Goal: Task Accomplishment & Management: Manage account settings

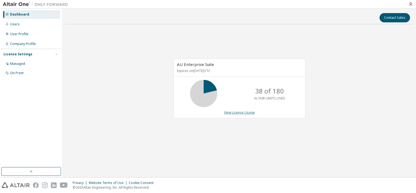
click at [238, 113] on link "View License Usage" at bounding box center [239, 112] width 31 height 5
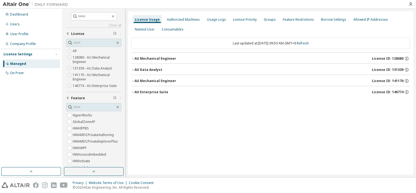
click at [133, 93] on icon "button" at bounding box center [132, 91] width 3 height 3
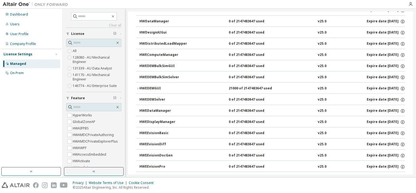
scroll to position [628, 0]
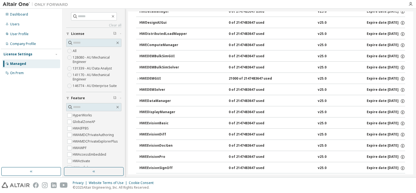
click at [137, 77] on icon "button" at bounding box center [137, 78] width 3 height 3
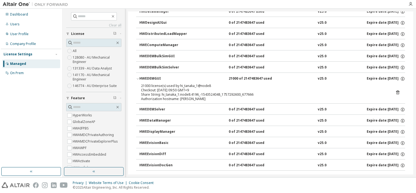
click at [196, 97] on div "Authorization hostname: [PERSON_NAME]" at bounding box center [264, 99] width 246 height 4
click at [198, 92] on div "Share String: hi_tanaka_1:node8:4196_-1543524048_1757292600_677666" at bounding box center [264, 94] width 246 height 4
drag, startPoint x: 141, startPoint y: 76, endPoint x: 164, endPoint y: 91, distance: 28.2
click at [166, 91] on div "HWEDEMGUI 21000 of 2147483647 used v25.0 Expire date: [DATE] 21000 license(s) u…" at bounding box center [270, 87] width 269 height 31
drag, startPoint x: 143, startPoint y: 87, endPoint x: 190, endPoint y: 88, distance: 47.1
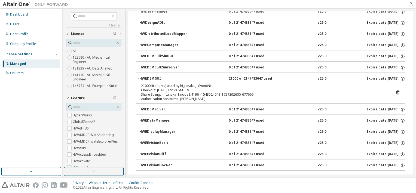
click at [190, 88] on div "Checkout: [DATE] 09:50 GMT+9" at bounding box center [264, 90] width 246 height 4
click at [201, 97] on div "Authorization hostname: [PERSON_NAME]" at bounding box center [264, 99] width 246 height 4
drag, startPoint x: 199, startPoint y: 96, endPoint x: 197, endPoint y: 94, distance: 3.5
click at [197, 97] on div "Authorization hostname: [PERSON_NAME]" at bounding box center [264, 99] width 246 height 4
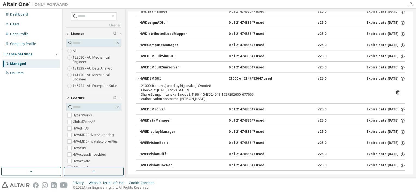
click at [396, 90] on icon at bounding box center [398, 92] width 5 height 5
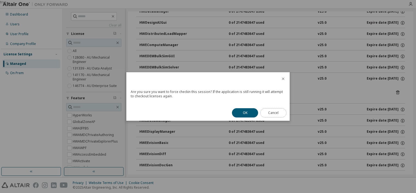
drag, startPoint x: 277, startPoint y: 111, endPoint x: 264, endPoint y: 112, distance: 13.1
click at [277, 111] on button "Cancel" at bounding box center [273, 112] width 26 height 9
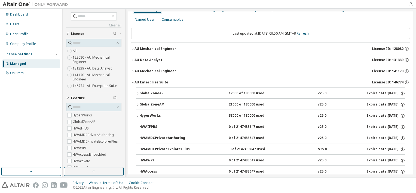
scroll to position [0, 0]
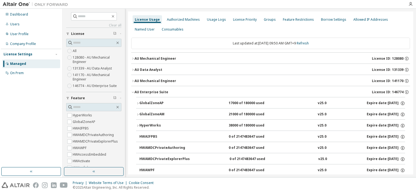
click at [134, 92] on icon "button" at bounding box center [133, 92] width 2 height 1
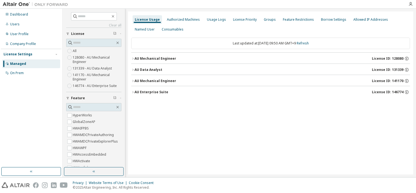
click at [133, 92] on icon "button" at bounding box center [132, 91] width 3 height 3
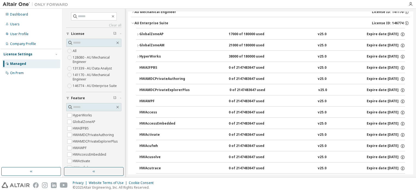
scroll to position [82, 0]
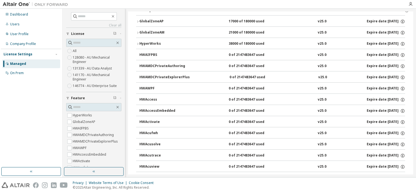
click at [139, 21] on icon "button" at bounding box center [137, 21] width 3 height 3
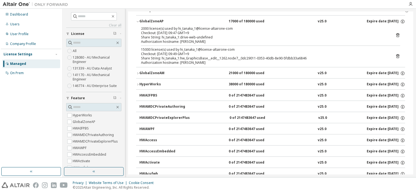
click at [197, 34] on div "Checkout: [DATE] 09:47 GMT+9" at bounding box center [264, 33] width 246 height 4
click at [197, 63] on div "Authorization hostname: [PERSON_NAME]" at bounding box center [264, 62] width 246 height 4
click at [137, 72] on icon "button" at bounding box center [137, 73] width 3 height 3
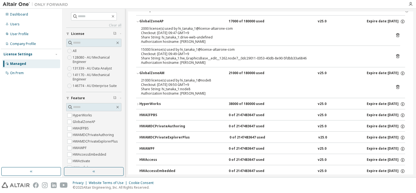
click at [139, 104] on icon "button" at bounding box center [137, 103] width 3 height 3
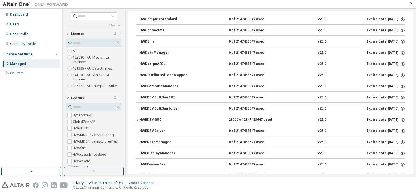
scroll to position [736, 0]
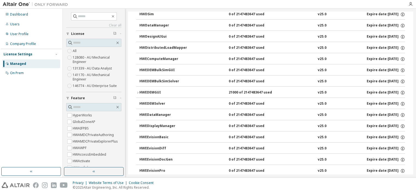
click at [148, 101] on div "HWEDEMSolver" at bounding box center [164, 103] width 49 height 5
click at [146, 101] on div "HWEDEMSolver" at bounding box center [164, 103] width 49 height 5
click at [173, 114] on button "HWEDataManager 0 of 2147483647 used v25.0 Expire date: [DATE]" at bounding box center [273, 115] width 266 height 12
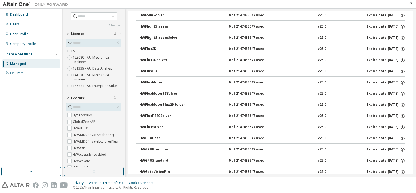
scroll to position [1308, 0]
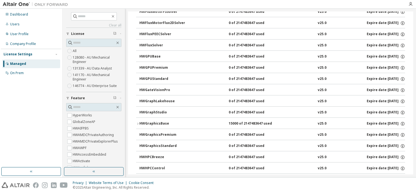
click at [137, 122] on icon "button" at bounding box center [137, 123] width 3 height 3
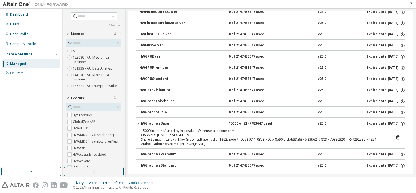
click at [195, 137] on div "Share String: hi_tanaka_1:hw_GraphicsBase__edit__1262.node7__0dc29011-0353-40db…" at bounding box center [264, 139] width 246 height 4
drag, startPoint x: 166, startPoint y: 129, endPoint x: 232, endPoint y: 127, distance: 66.8
click at [232, 133] on div "Checkout: [DATE] 09:49 GMT+9" at bounding box center [264, 135] width 246 height 4
drag, startPoint x: 232, startPoint y: 127, endPoint x: 199, endPoint y: 129, distance: 33.5
click at [228, 133] on div "Checkout: [DATE] 09:49 GMT+9" at bounding box center [264, 135] width 246 height 4
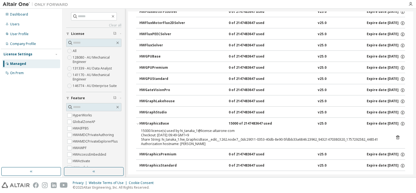
drag, startPoint x: 142, startPoint y: 120, endPoint x: 141, endPoint y: 124, distance: 4.4
click at [142, 119] on button "HWGraphicsBase 15000 of 2147483647 used v25.0 Expire date: [DATE]" at bounding box center [270, 124] width 269 height 12
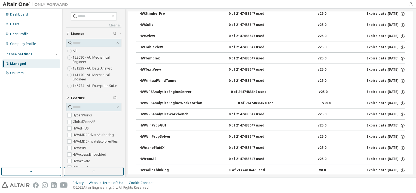
scroll to position [3855, 0]
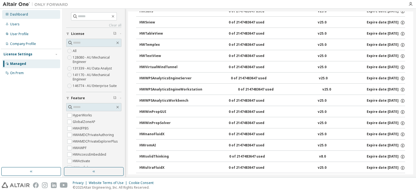
click at [33, 17] on div "Dashboard" at bounding box center [31, 14] width 58 height 9
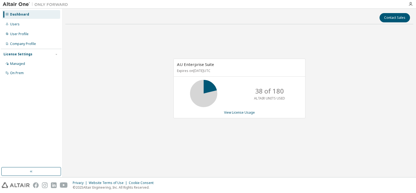
click at [211, 95] on icon at bounding box center [204, 94] width 14 height 14
click at [237, 113] on link "View License Usage" at bounding box center [239, 112] width 31 height 5
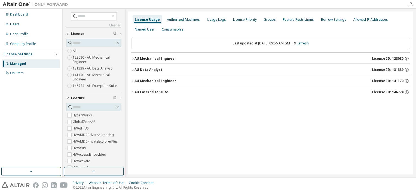
click at [134, 92] on icon "button" at bounding box center [132, 91] width 3 height 3
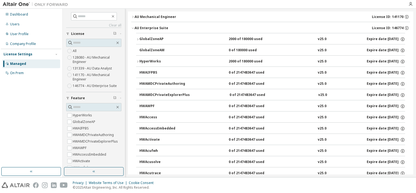
scroll to position [54, 0]
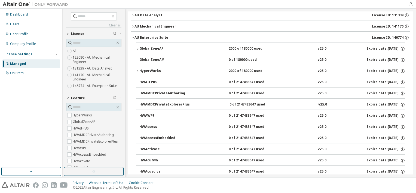
click at [136, 70] on icon "button" at bounding box center [137, 70] width 3 height 3
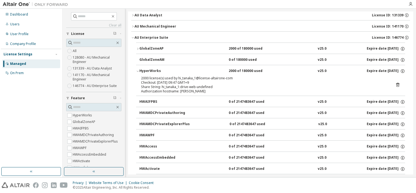
click at [170, 80] on div "Checkout: [DATE] 09:47 GMT+9" at bounding box center [264, 82] width 246 height 4
click at [396, 84] on icon at bounding box center [398, 84] width 5 height 5
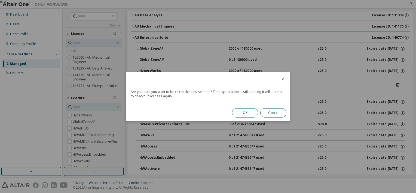
click at [251, 114] on button "OK" at bounding box center [245, 112] width 26 height 9
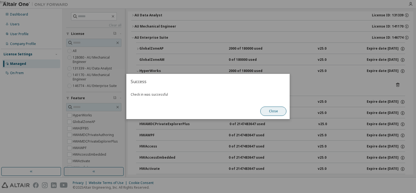
click at [266, 114] on button "Close" at bounding box center [273, 111] width 26 height 9
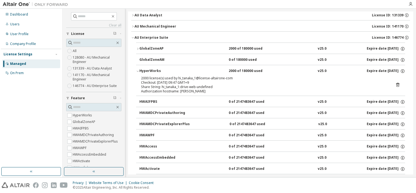
click at [138, 71] on icon "button" at bounding box center [137, 70] width 3 height 3
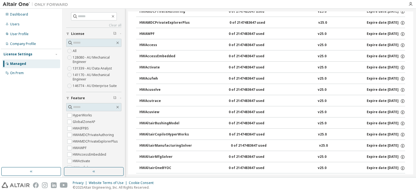
scroll to position [245, 0]
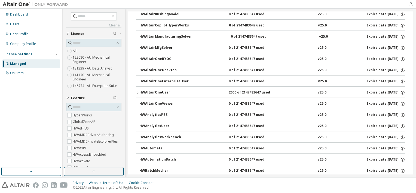
click at [137, 92] on icon "button" at bounding box center [137, 92] width 3 height 3
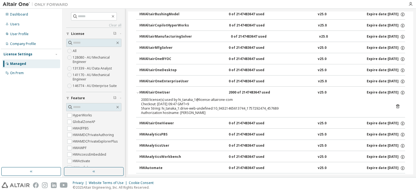
click at [137, 91] on icon "button" at bounding box center [137, 92] width 3 height 3
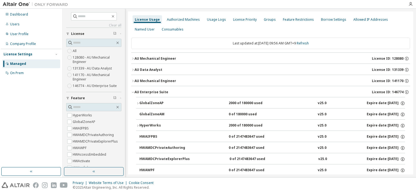
scroll to position [54, 0]
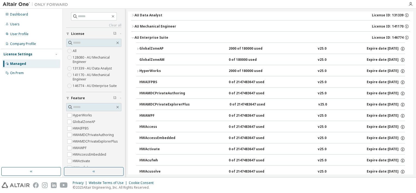
click at [136, 69] on icon "button" at bounding box center [137, 70] width 3 height 3
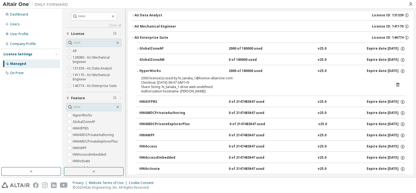
click at [396, 86] on icon at bounding box center [398, 84] width 5 height 5
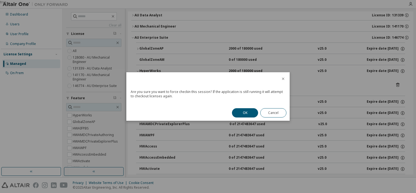
click at [240, 112] on button "OK" at bounding box center [245, 112] width 26 height 9
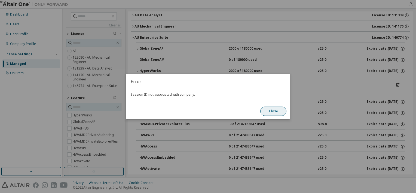
click at [271, 112] on button "Close" at bounding box center [273, 111] width 26 height 9
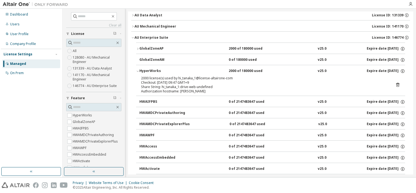
click at [138, 48] on icon "button" at bounding box center [137, 48] width 3 height 3
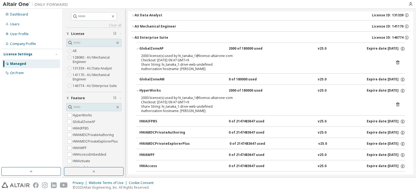
click at [399, 59] on div "2000 license(s) used by hi_tanaka_1@license-altairone-com Checkout: [DATE] 09:4…" at bounding box center [270, 64] width 269 height 20
click at [397, 60] on icon at bounding box center [398, 62] width 5 height 5
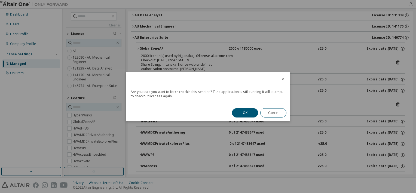
click at [242, 112] on button "OK" at bounding box center [245, 112] width 26 height 9
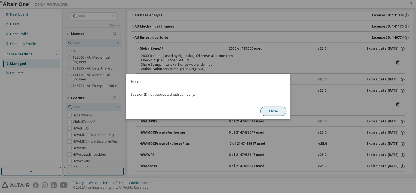
click at [265, 112] on button "Close" at bounding box center [273, 111] width 26 height 9
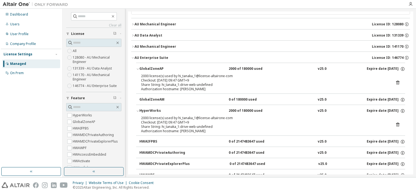
scroll to position [27, 0]
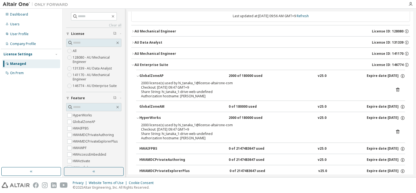
click at [132, 64] on icon "button" at bounding box center [132, 64] width 3 height 3
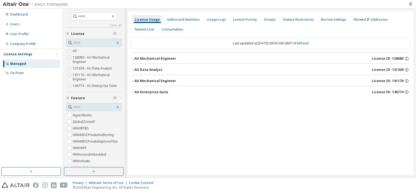
scroll to position [0, 0]
click at [135, 93] on div "AU Enterprise Suite" at bounding box center [152, 92] width 34 height 4
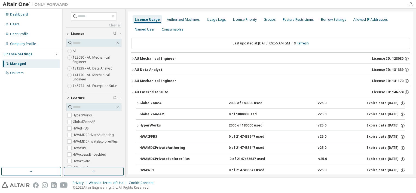
click at [136, 103] on icon "button" at bounding box center [137, 103] width 3 height 3
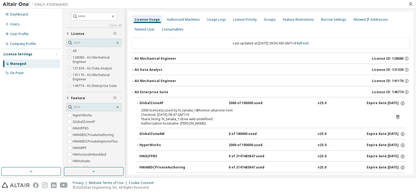
click at [396, 116] on icon at bounding box center [397, 117] width 3 height 4
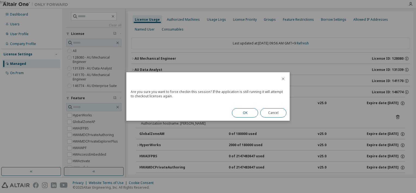
click at [245, 114] on button "OK" at bounding box center [245, 112] width 26 height 9
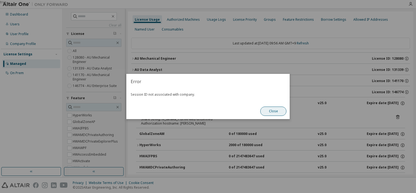
click at [267, 111] on button "Close" at bounding box center [273, 111] width 26 height 9
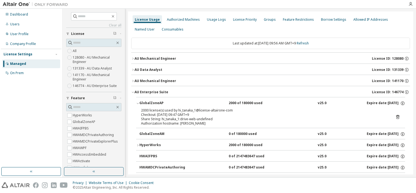
drag, startPoint x: 138, startPoint y: 145, endPoint x: 142, endPoint y: 145, distance: 4.4
click at [138, 145] on icon "button" at bounding box center [137, 145] width 1 height 2
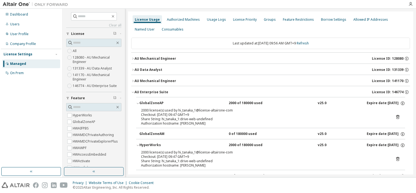
click at [396, 160] on icon at bounding box center [398, 158] width 5 height 5
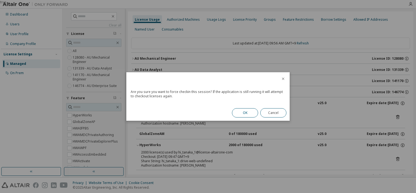
click at [248, 116] on div "OK Cancel" at bounding box center [259, 113] width 61 height 16
click at [243, 114] on button "OK" at bounding box center [245, 112] width 26 height 9
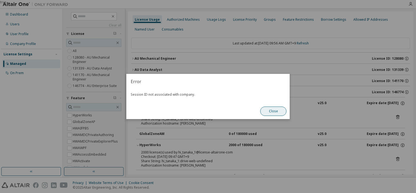
click at [273, 110] on button "Close" at bounding box center [273, 111] width 26 height 9
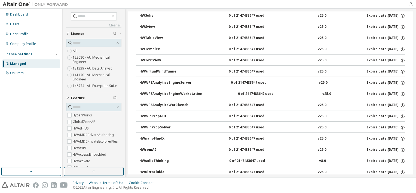
scroll to position [3773, 0]
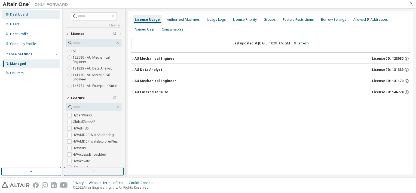
click at [12, 13] on div "Dashboard" at bounding box center [19, 14] width 18 height 4
